Goal: Task Accomplishment & Management: Use online tool/utility

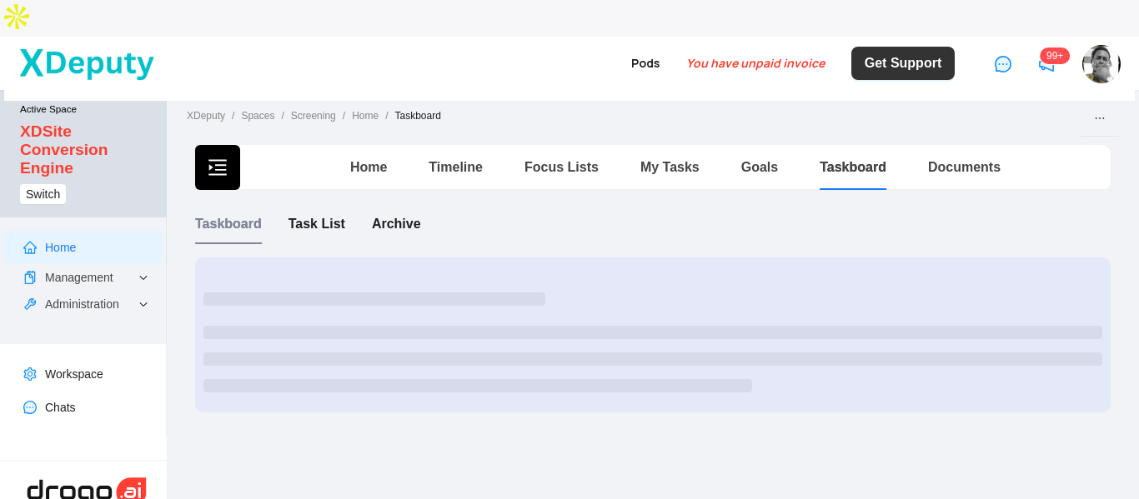
scroll to position [3, 0]
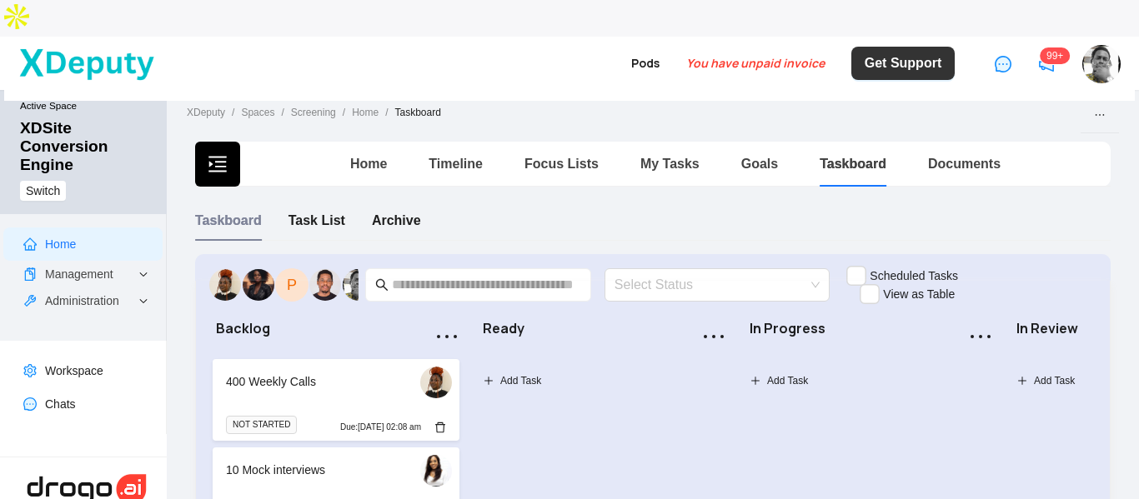
click at [207, 142] on button "button" at bounding box center [217, 164] width 45 height 45
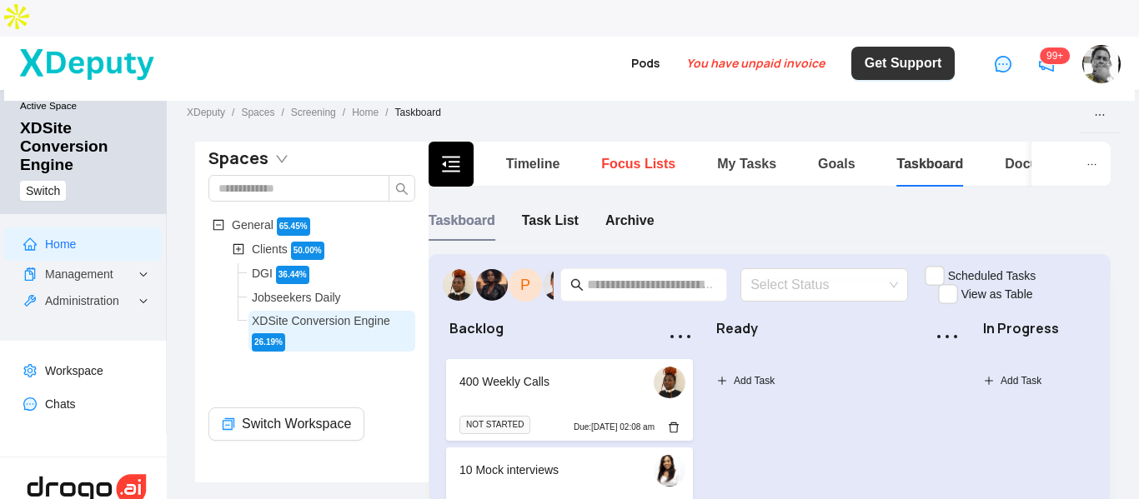
click at [630, 157] on link "Focus Lists" at bounding box center [638, 164] width 74 height 14
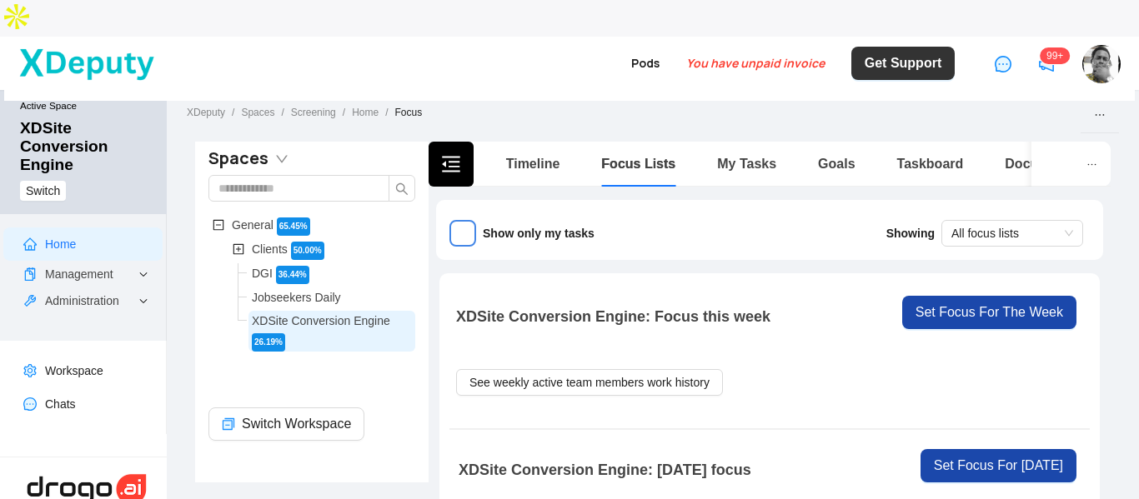
click at [457, 154] on icon "menu-fold" at bounding box center [451, 164] width 20 height 20
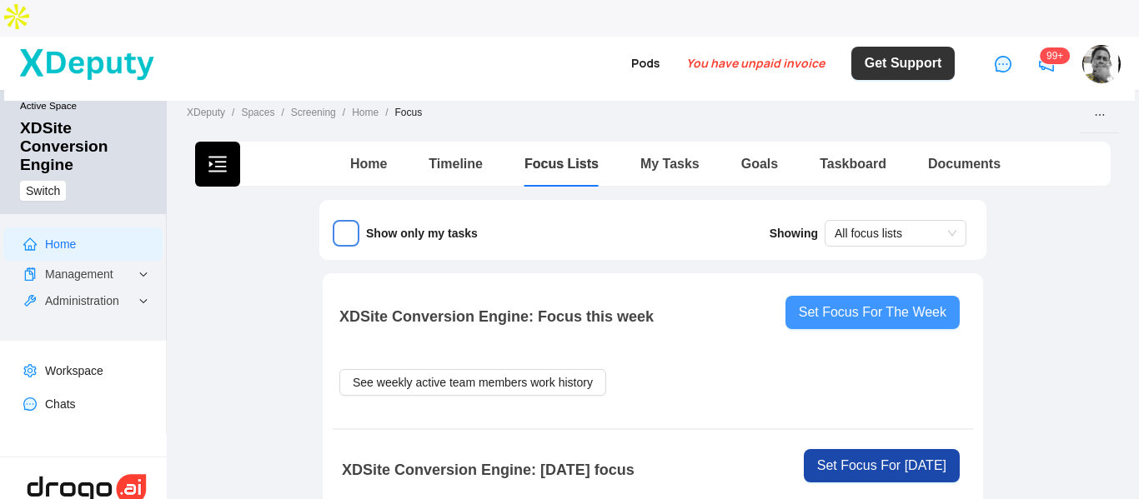
click at [829, 303] on span "Set Focus For The Week" at bounding box center [873, 313] width 148 height 20
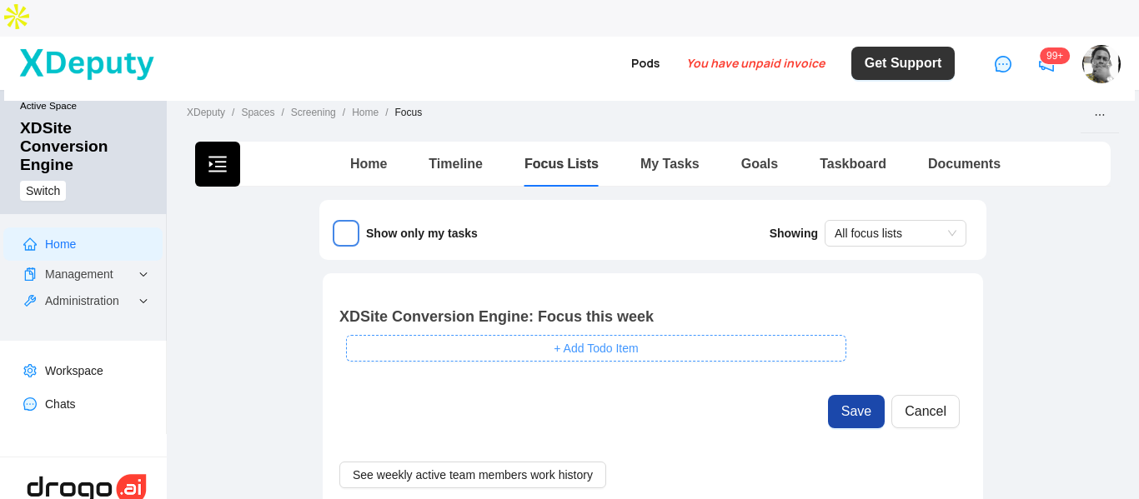
click at [509, 335] on button "+ Add Todo Item" at bounding box center [596, 348] width 500 height 27
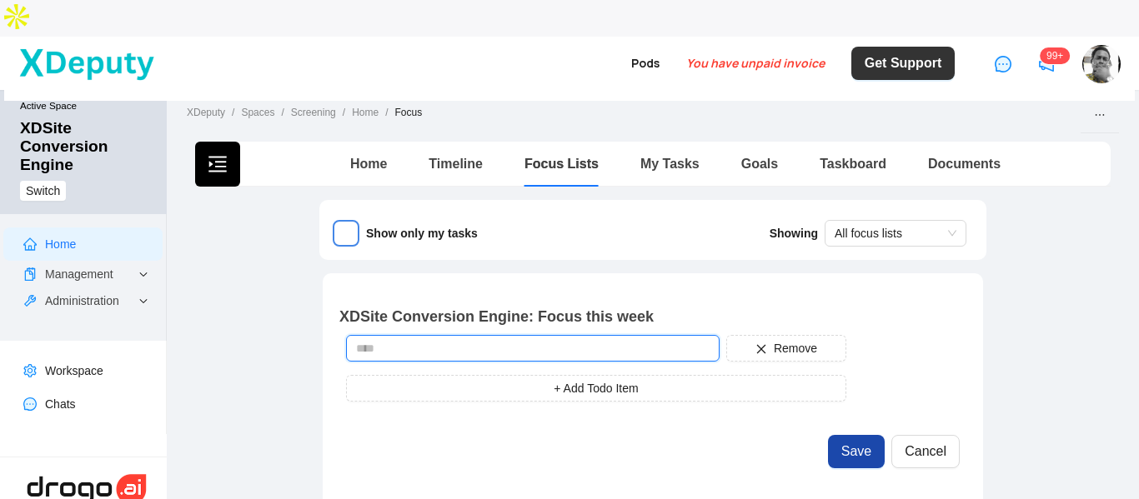
click at [460, 335] on input "text" at bounding box center [532, 348] width 373 height 27
type input "*"
drag, startPoint x: 355, startPoint y: 311, endPoint x: 359, endPoint y: 325, distance: 14.8
click at [354, 335] on input "**********" at bounding box center [532, 348] width 373 height 27
drag, startPoint x: 550, startPoint y: 313, endPoint x: 591, endPoint y: 303, distance: 41.9
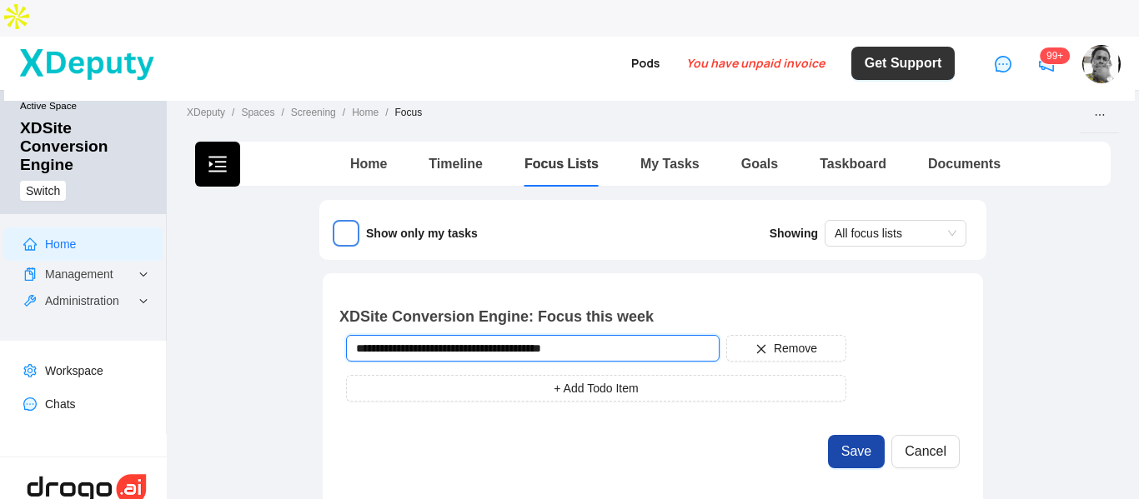
click at [591, 335] on input "**********" at bounding box center [532, 348] width 373 height 27
click at [577, 335] on input "**********" at bounding box center [532, 348] width 373 height 27
type input "**********"
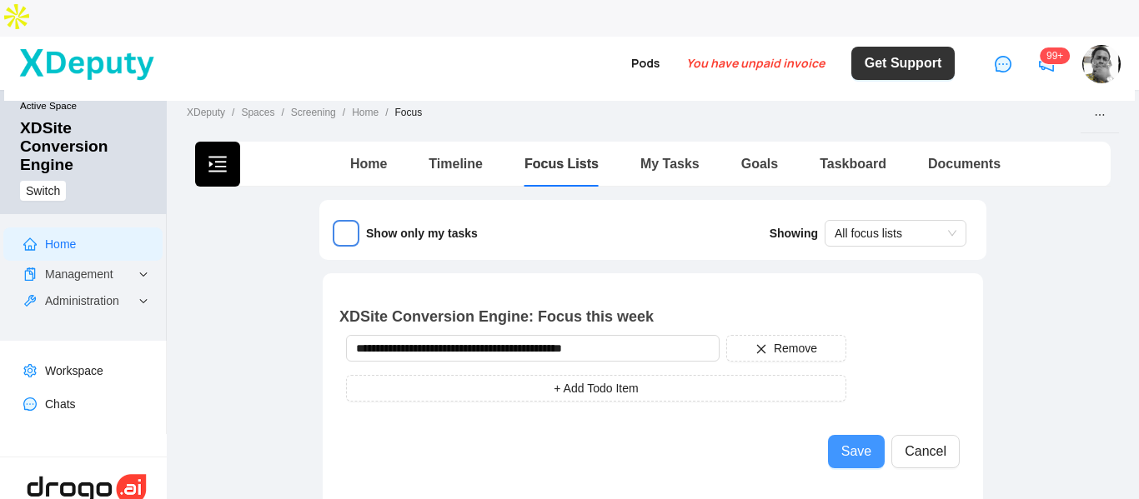
click at [858, 442] on span "Save" at bounding box center [856, 452] width 30 height 20
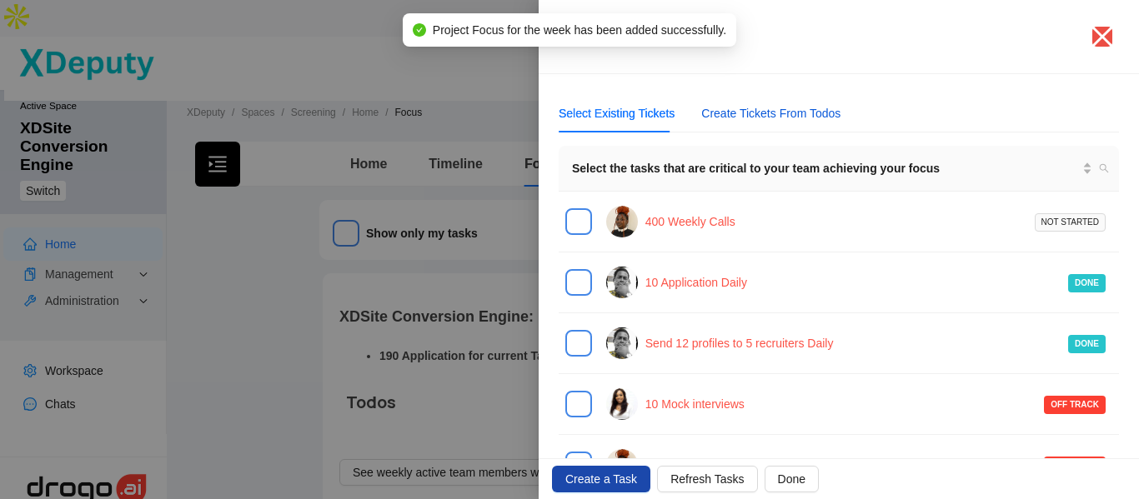
click at [764, 113] on div "Create Tickets From Todos" at bounding box center [770, 113] width 139 height 18
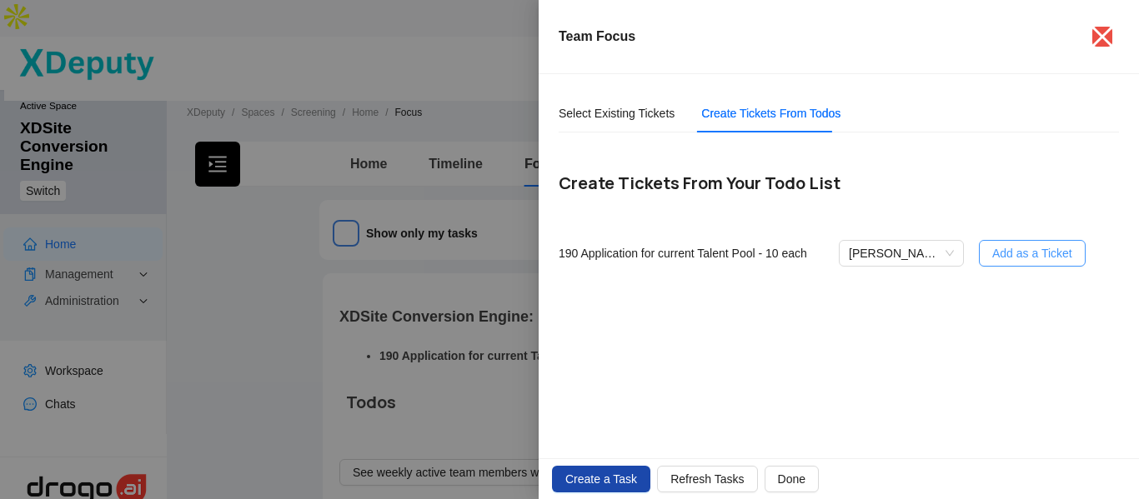
click at [1045, 257] on span "Add as a Ticket" at bounding box center [1032, 253] width 80 height 18
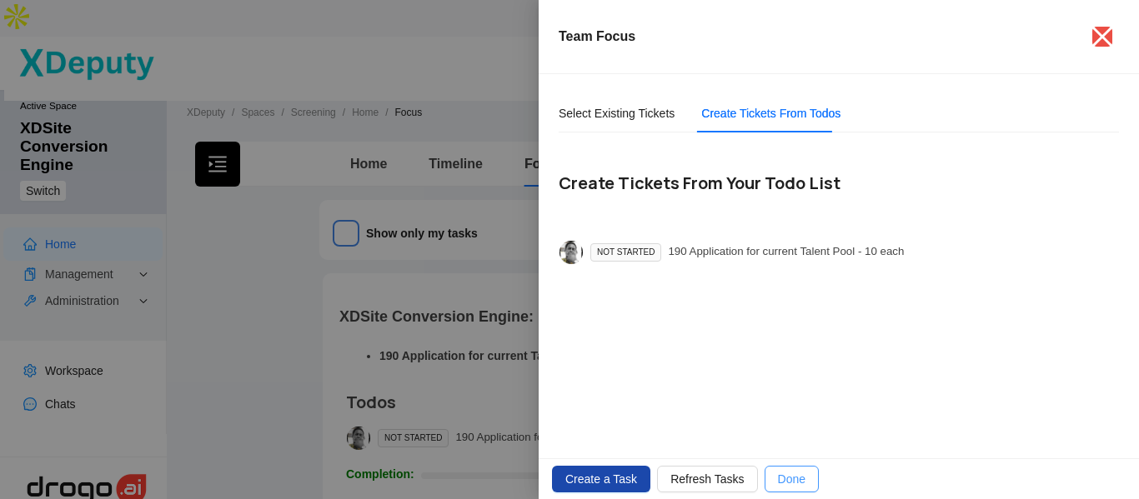
click at [783, 479] on span "Done" at bounding box center [792, 479] width 28 height 18
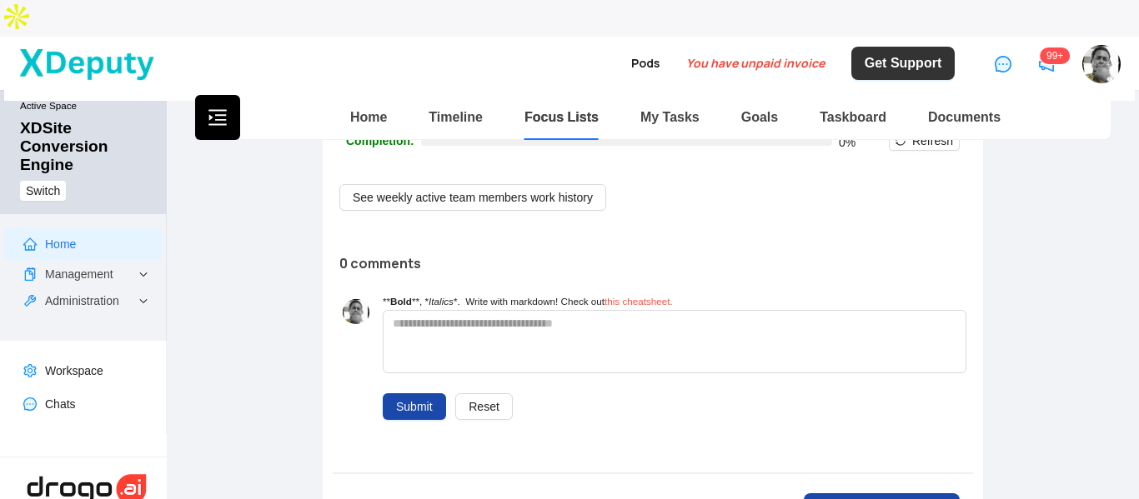
scroll to position [417, 0]
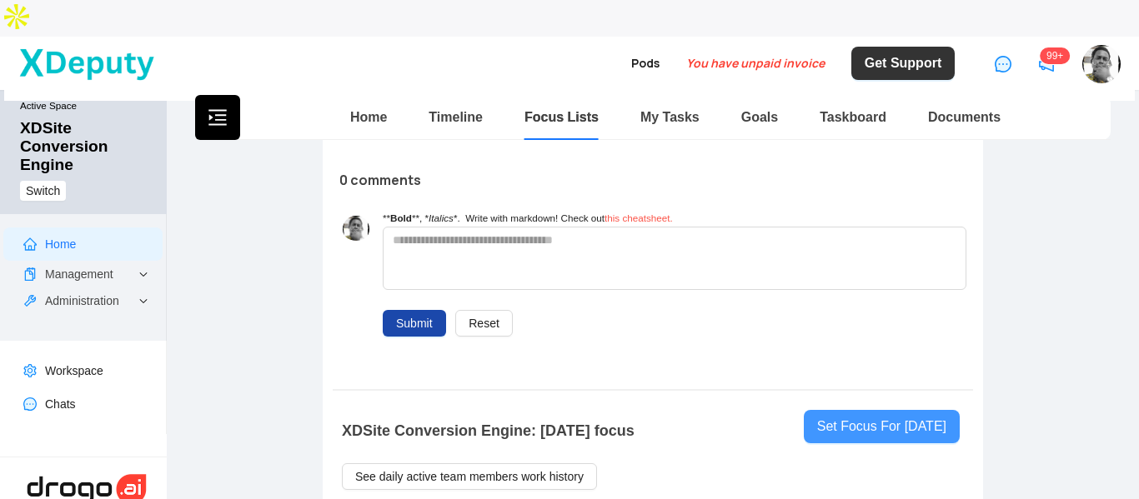
click at [841, 417] on span "Set Focus For [DATE]" at bounding box center [881, 427] width 129 height 20
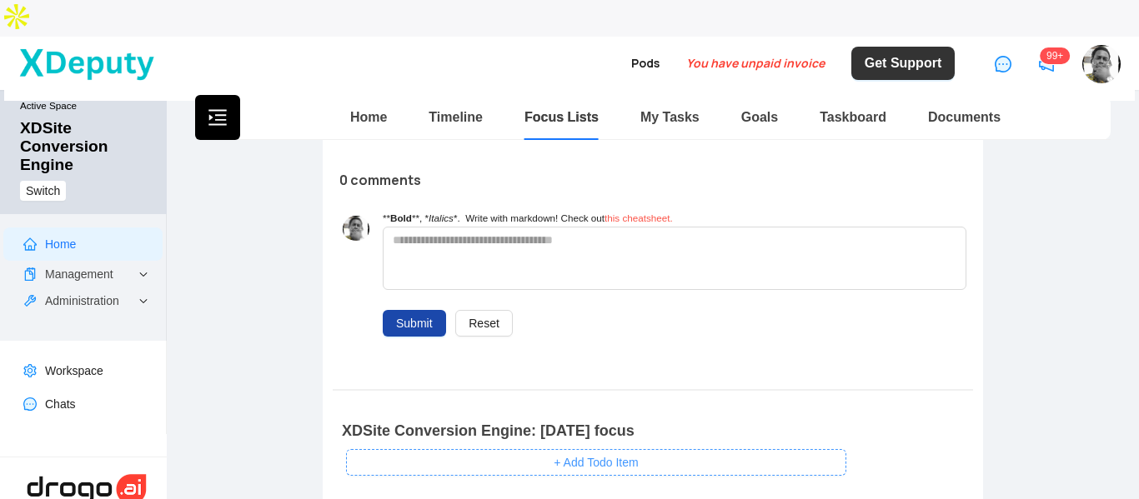
click at [568, 453] on span "+ Add Todo Item" at bounding box center [595, 462] width 84 height 18
click at [420, 449] on input "text" at bounding box center [532, 462] width 373 height 27
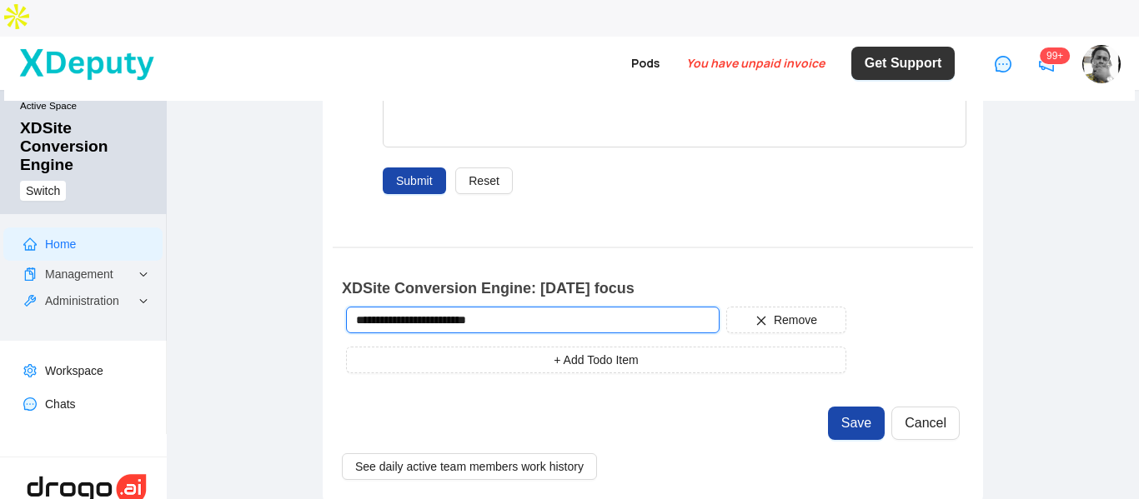
scroll to position [583, 0]
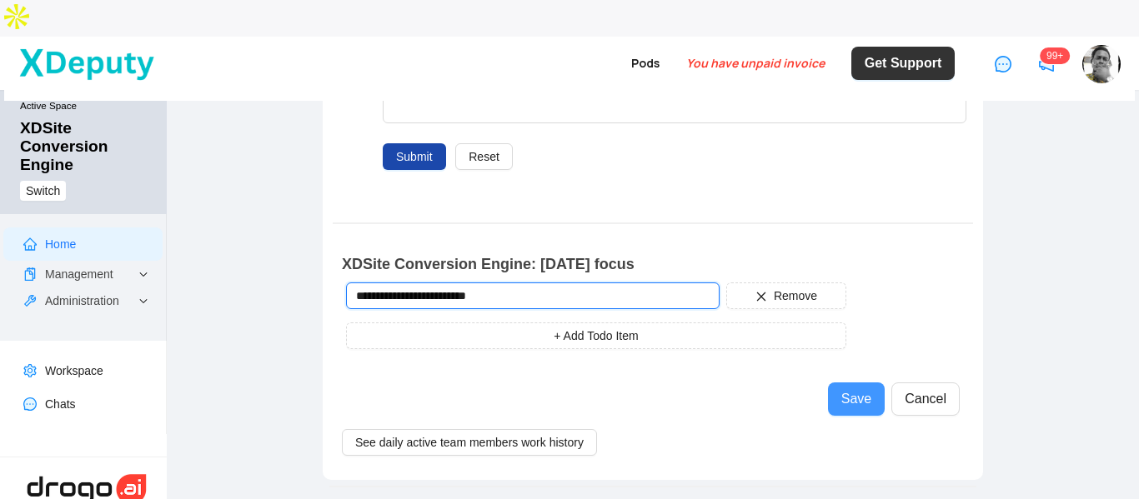
type input "**********"
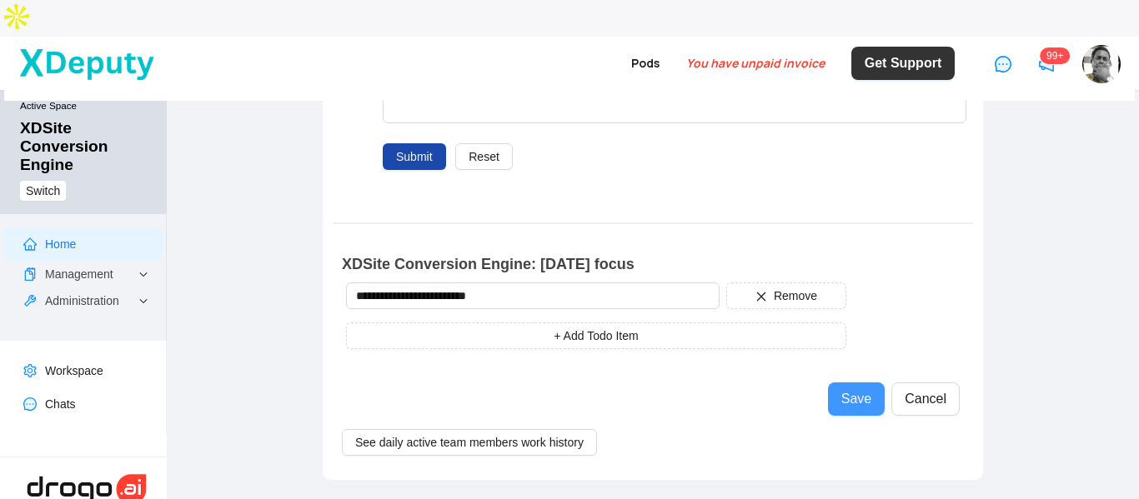
click at [859, 389] on span "Save" at bounding box center [856, 399] width 30 height 20
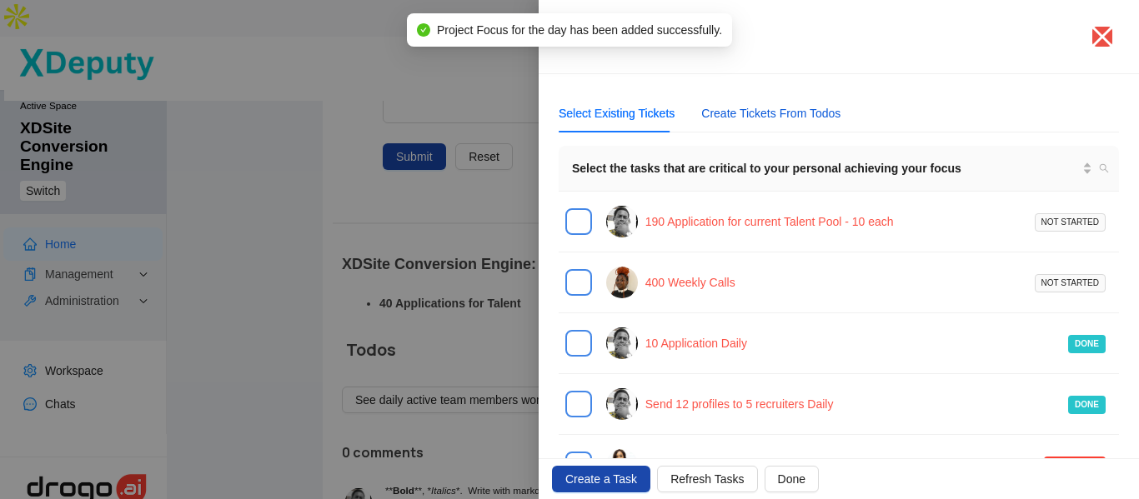
click at [792, 116] on div "Create Tickets From Todos" at bounding box center [770, 113] width 139 height 18
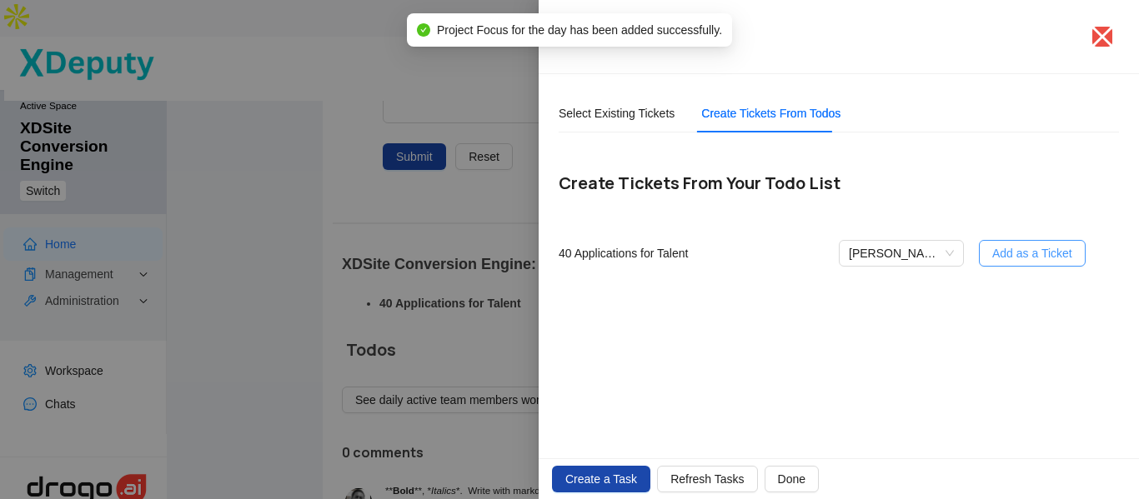
click at [1016, 259] on span "Add as a Ticket" at bounding box center [1032, 253] width 80 height 18
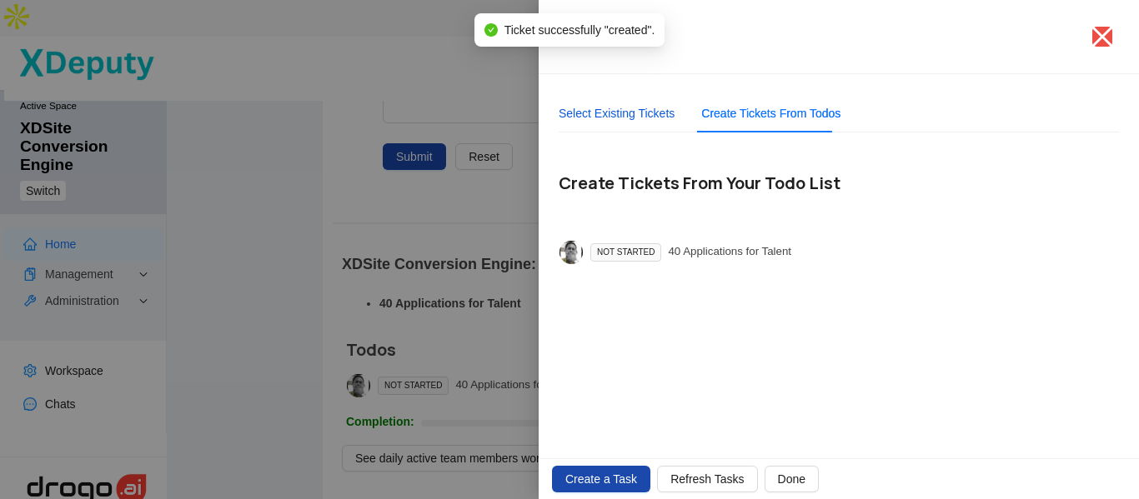
click at [624, 113] on div "Select Existing Tickets" at bounding box center [616, 113] width 116 height 18
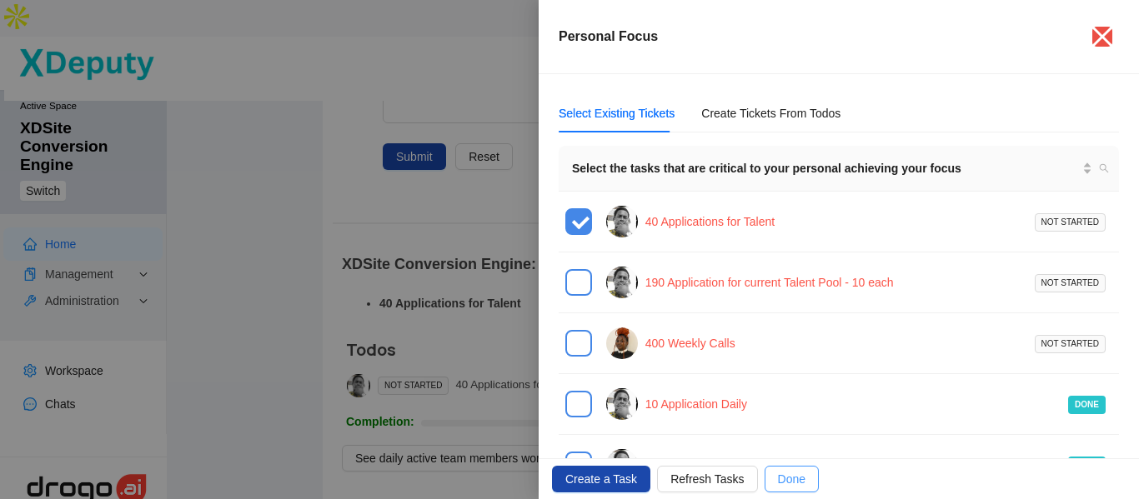
click at [802, 485] on button "Done" at bounding box center [791, 479] width 54 height 27
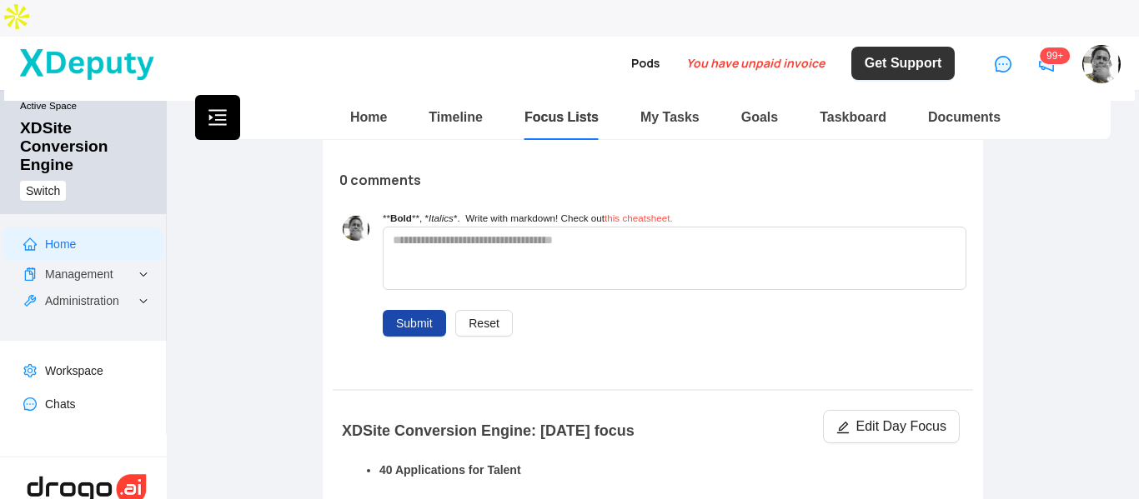
scroll to position [83, 0]
